Goal: Navigation & Orientation: Find specific page/section

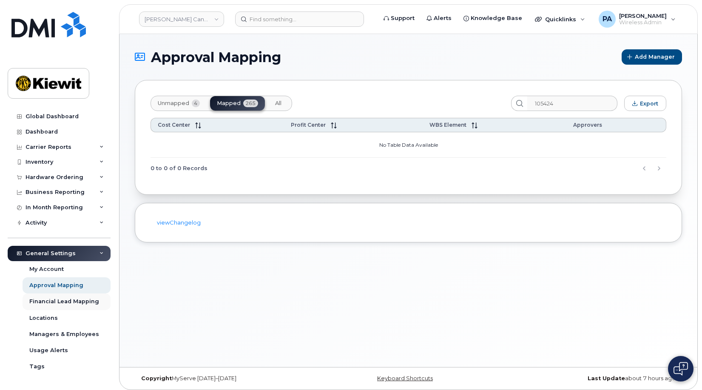
scroll to position [44, 0]
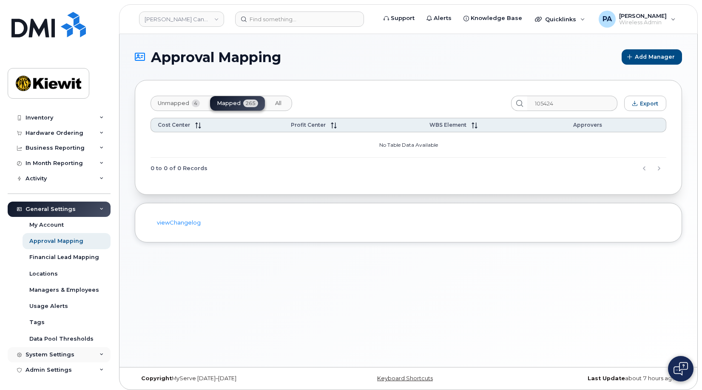
click at [41, 356] on div "System Settings" at bounding box center [50, 354] width 49 height 7
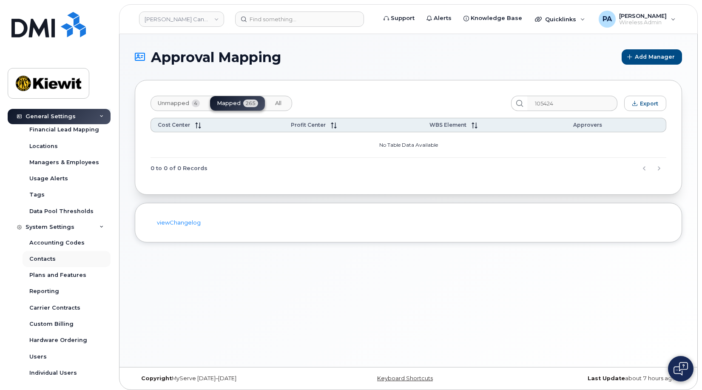
scroll to position [190, 0]
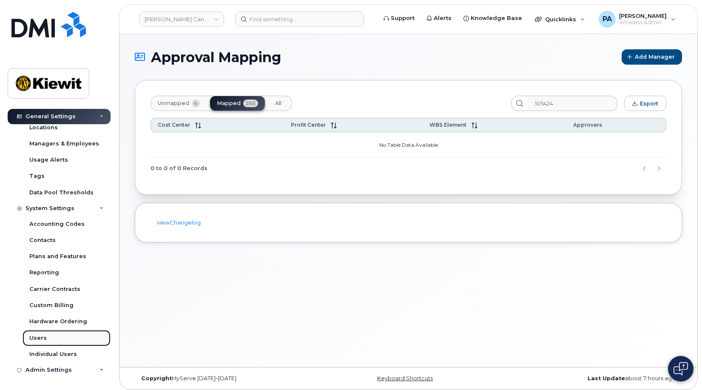
click at [38, 339] on div "Users" at bounding box center [37, 338] width 17 height 8
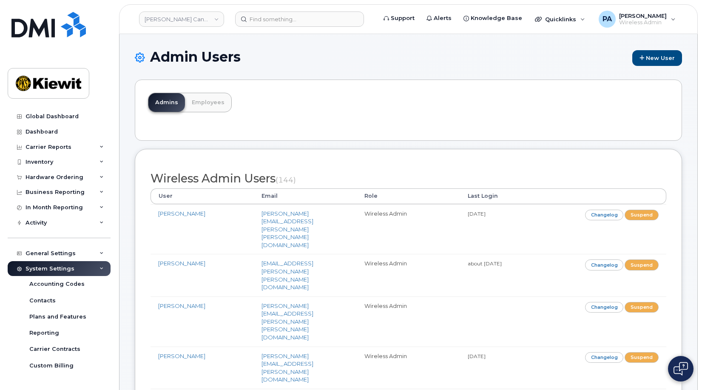
click at [200, 22] on link "[PERSON_NAME] Canada Inc" at bounding box center [181, 18] width 85 height 15
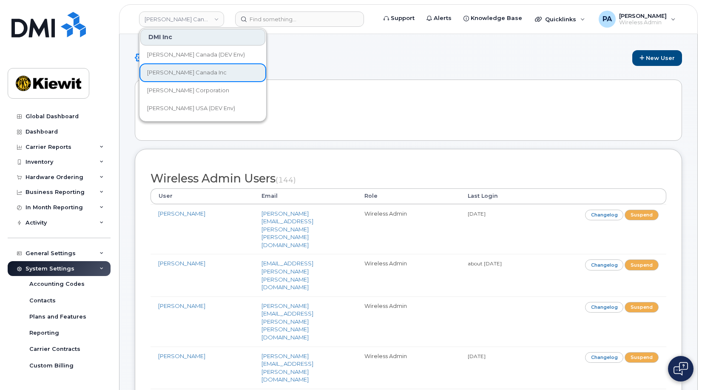
click at [326, 107] on div "Admins Employees" at bounding box center [408, 110] width 547 height 61
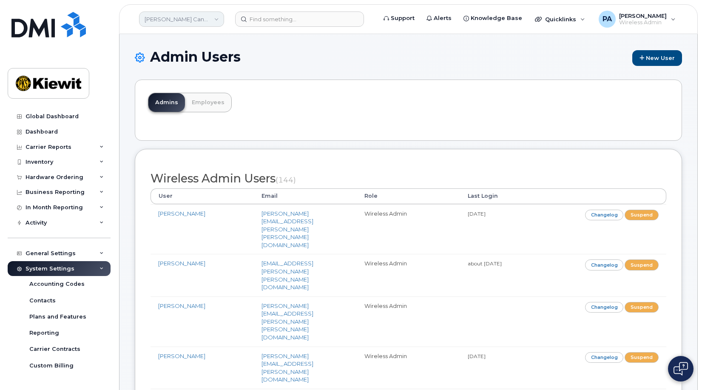
click at [220, 20] on link "[PERSON_NAME] Canada Inc" at bounding box center [181, 18] width 85 height 15
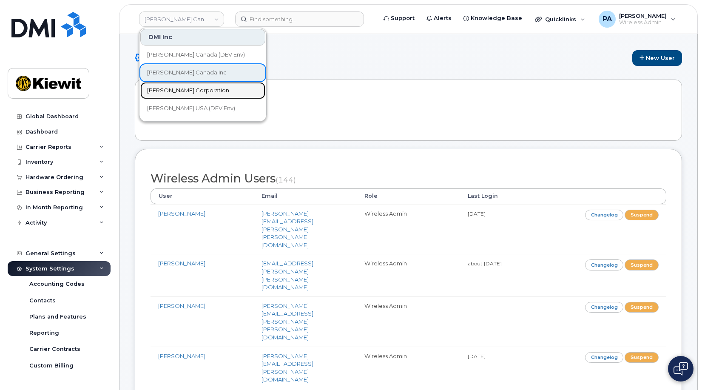
drag, startPoint x: 199, startPoint y: 90, endPoint x: 188, endPoint y: 83, distance: 13.3
click at [199, 89] on link "Kiewit Corporation" at bounding box center [202, 90] width 125 height 17
